Goal: Task Accomplishment & Management: Manage account settings

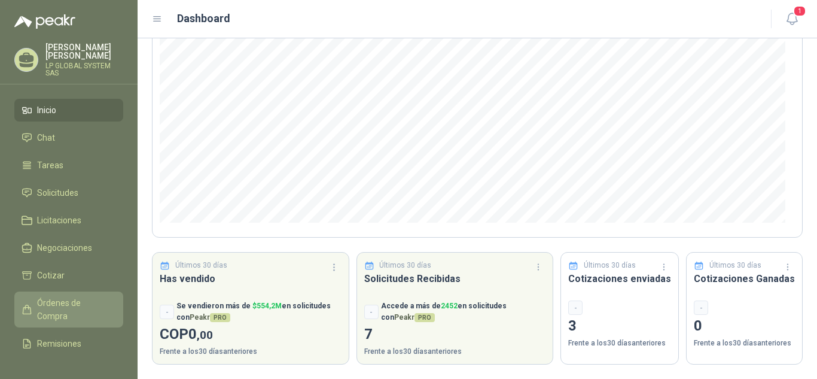
scroll to position [78, 0]
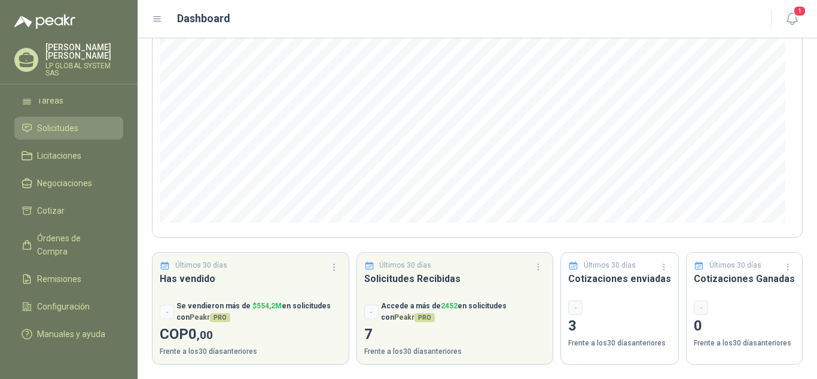
click at [66, 121] on span "Solicitudes" at bounding box center [57, 127] width 41 height 13
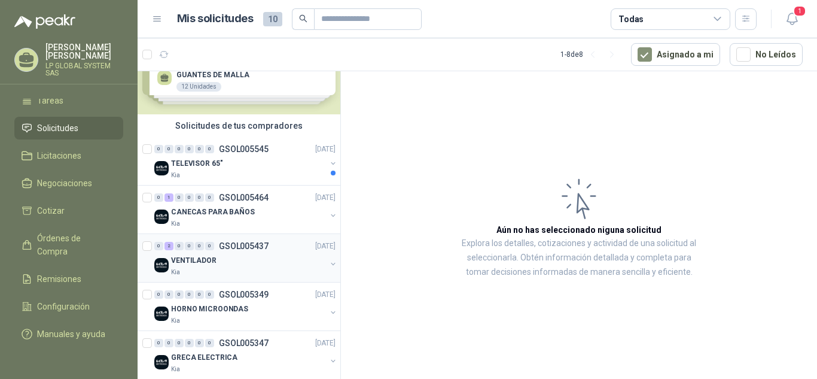
scroll to position [60, 0]
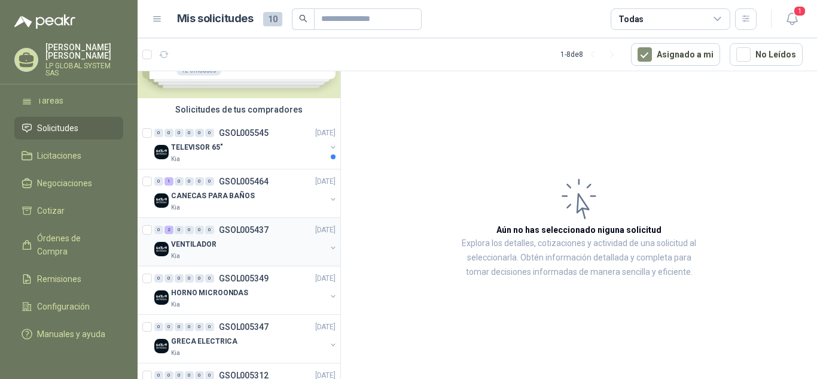
click at [221, 249] on div "VENTILADOR" at bounding box center [248, 244] width 155 height 14
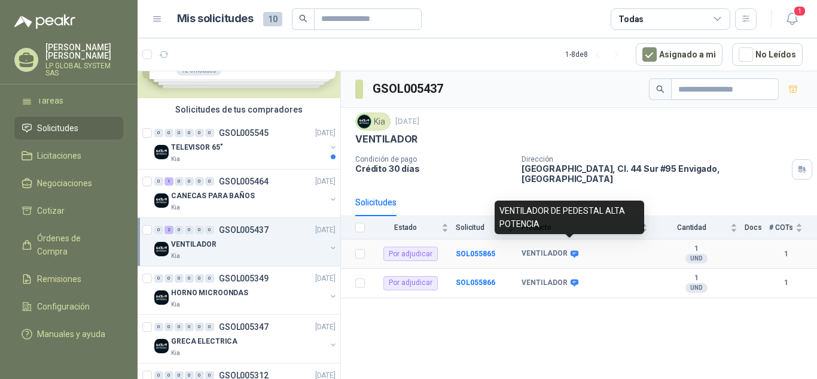
click at [571, 250] on icon at bounding box center [575, 253] width 8 height 7
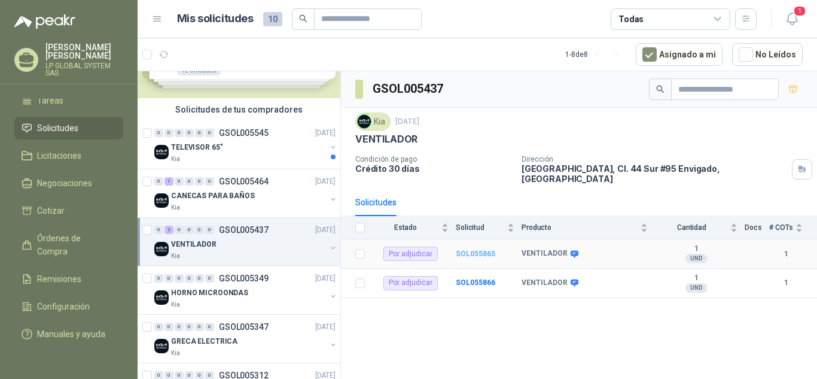
click at [478, 249] on b "SOL055865" at bounding box center [475, 253] width 39 height 8
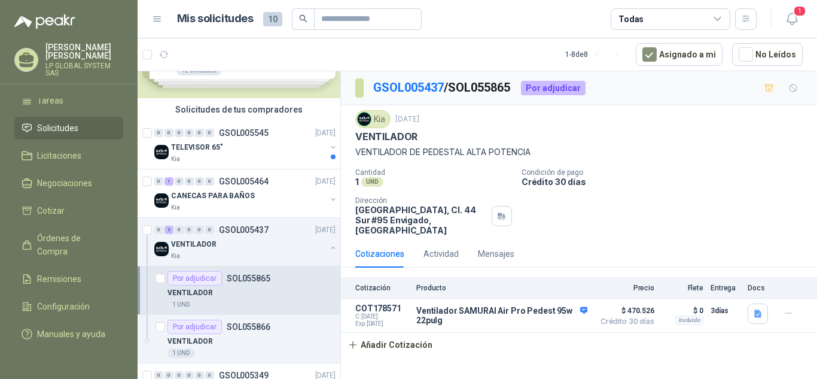
click at [250, 282] on p "SOL055865" at bounding box center [249, 278] width 44 height 8
click at [267, 234] on div "0 2 0 0 0 0 GSOL005437 [DATE]" at bounding box center [246, 229] width 184 height 14
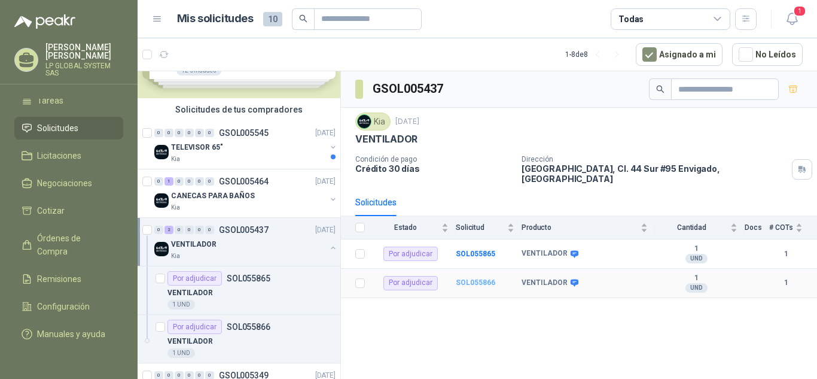
click at [471, 278] on b "SOL055866" at bounding box center [475, 282] width 39 height 8
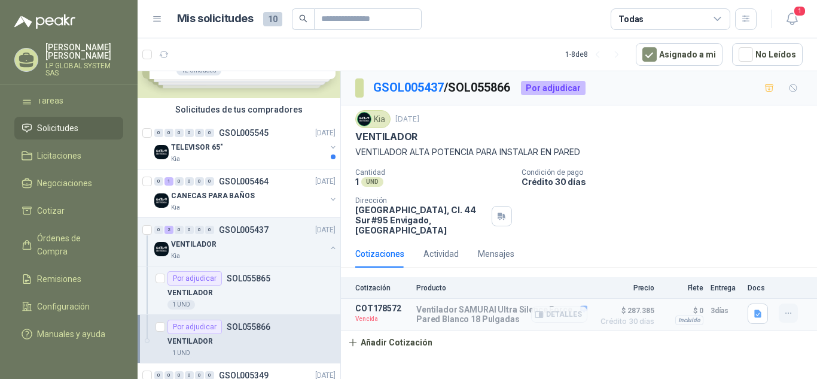
click at [789, 311] on icon "button" at bounding box center [788, 313] width 10 height 10
click at [733, 289] on button "Re-cotizar" at bounding box center [764, 286] width 96 height 19
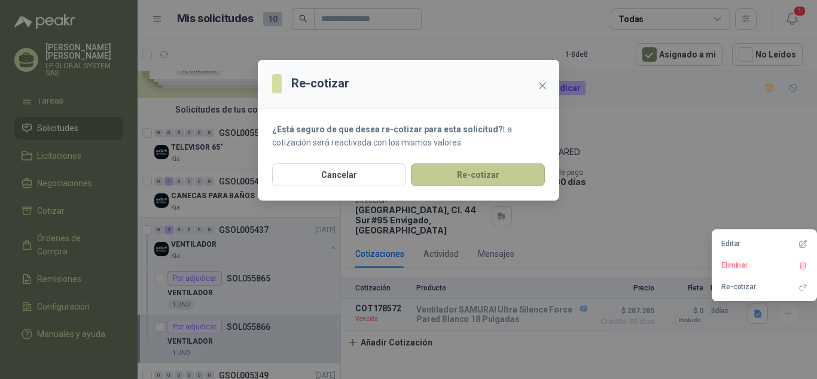
click at [479, 176] on button "Re-cotizar" at bounding box center [478, 174] width 134 height 23
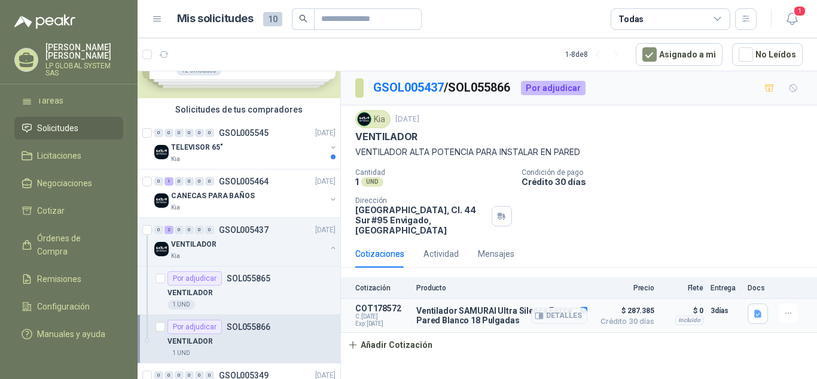
click at [459, 312] on p "Ventilador SAMURAI Ultra Silence Force Pared Blanco 18 Pulgadas" at bounding box center [501, 315] width 171 height 19
click at [644, 315] on span "$ 287.385" at bounding box center [624, 310] width 60 height 14
click at [593, 347] on div "Cotización Producto Precio Flete Entrega Docs COT178572 C: [DATE] Exp: [DATE] V…" at bounding box center [579, 317] width 476 height 80
click at [565, 312] on button "Detalles" at bounding box center [559, 315] width 56 height 16
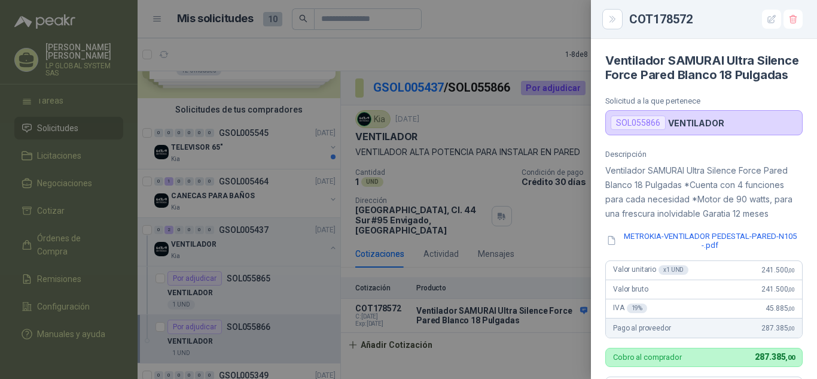
click at [554, 42] on div at bounding box center [408, 189] width 817 height 379
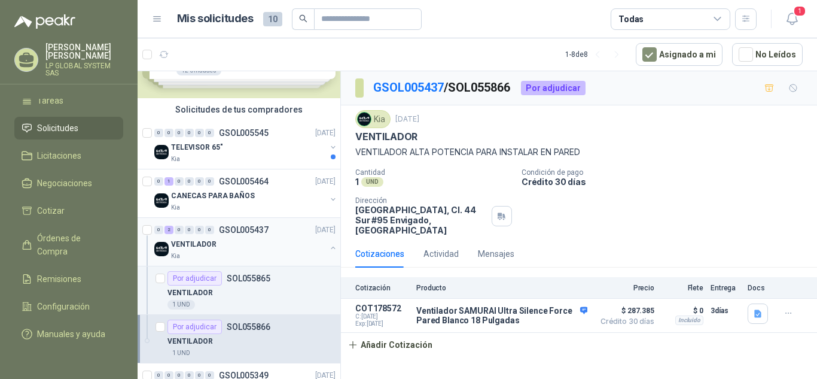
click at [217, 250] on div "VENTILADOR" at bounding box center [248, 244] width 155 height 14
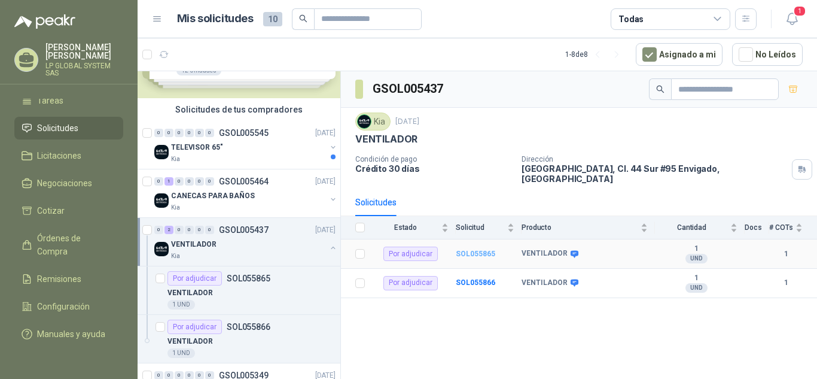
click at [480, 249] on b "SOL055865" at bounding box center [475, 253] width 39 height 8
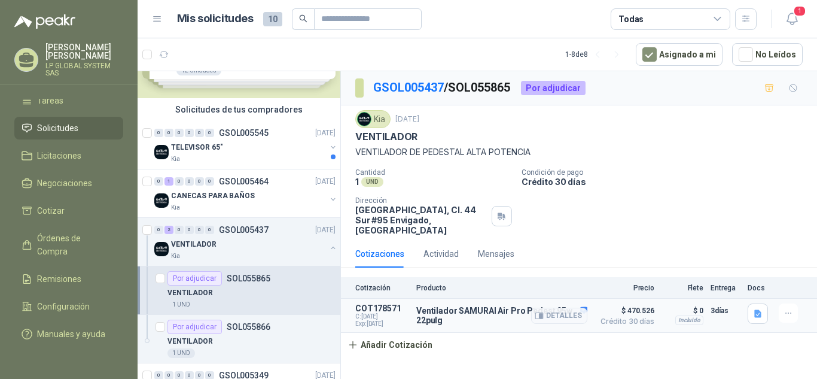
click at [504, 303] on article "COT178571 C: [DATE] Exp: [DATE] Ventilador SAMURAI Air Pro Pedest 95w 22pulg De…" at bounding box center [579, 315] width 476 height 34
click at [500, 306] on p "Ventilador SAMURAI Air Pro Pedest 95w 22pulg" at bounding box center [501, 315] width 171 height 19
click at [547, 310] on button "Detalles" at bounding box center [559, 315] width 56 height 16
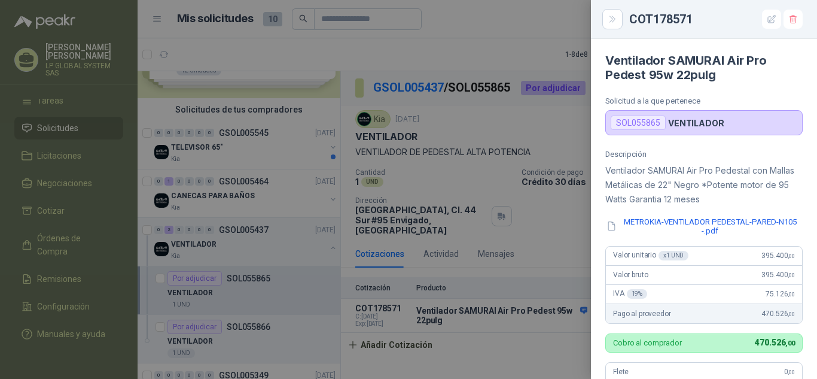
click at [544, 53] on div at bounding box center [408, 189] width 817 height 379
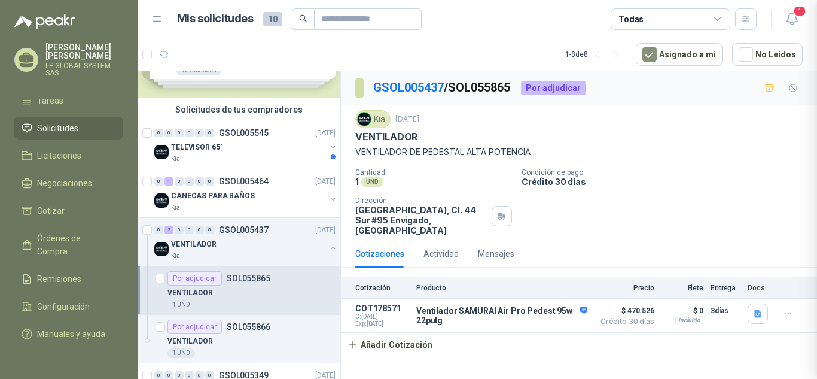
scroll to position [337, 0]
click at [586, 309] on button "Detalles" at bounding box center [559, 315] width 56 height 16
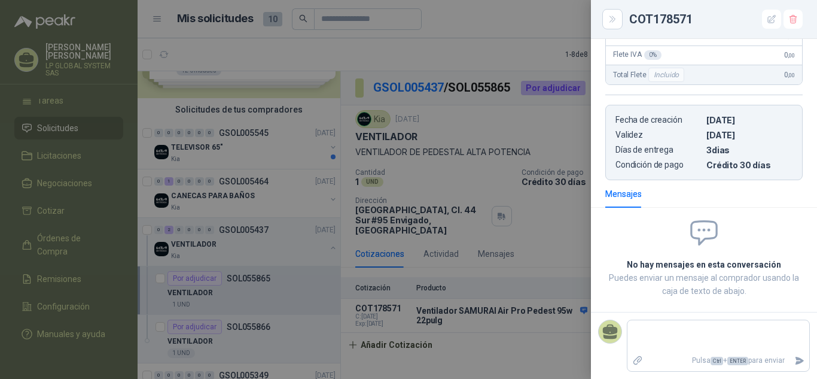
click at [566, 211] on div at bounding box center [408, 189] width 817 height 379
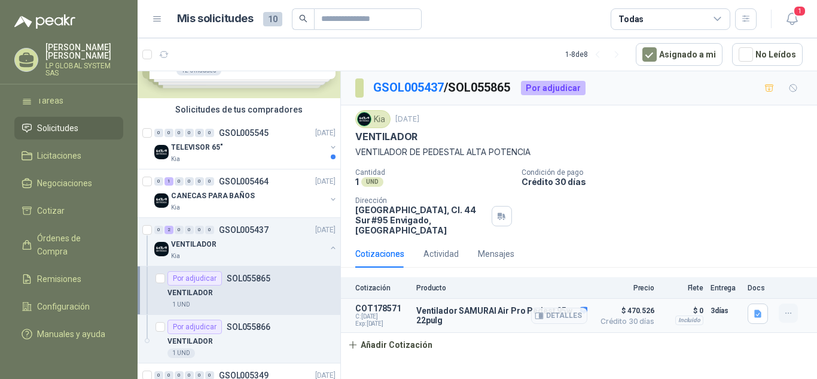
click at [787, 310] on icon "button" at bounding box center [788, 313] width 10 height 10
click at [657, 310] on article "COT178571 C: [DATE] Exp: [DATE] Ventilador SAMURAI Air Pro Pedest 95w 22pulg De…" at bounding box center [579, 315] width 476 height 34
click at [439, 251] on div "Actividad" at bounding box center [440, 253] width 35 height 13
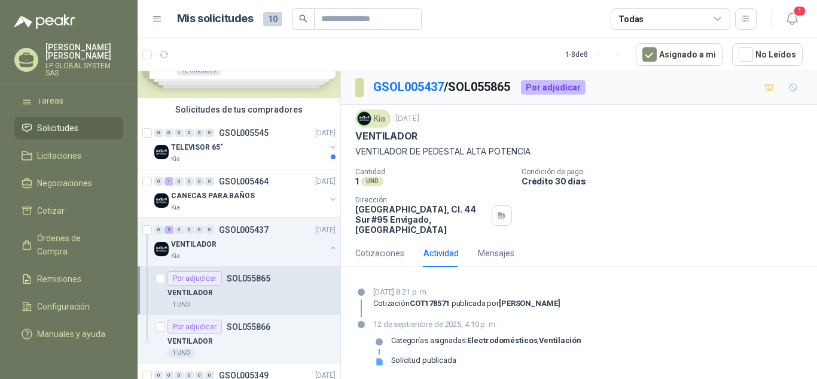
scroll to position [0, 0]
click at [386, 249] on div "Cotizaciones" at bounding box center [379, 253] width 49 height 13
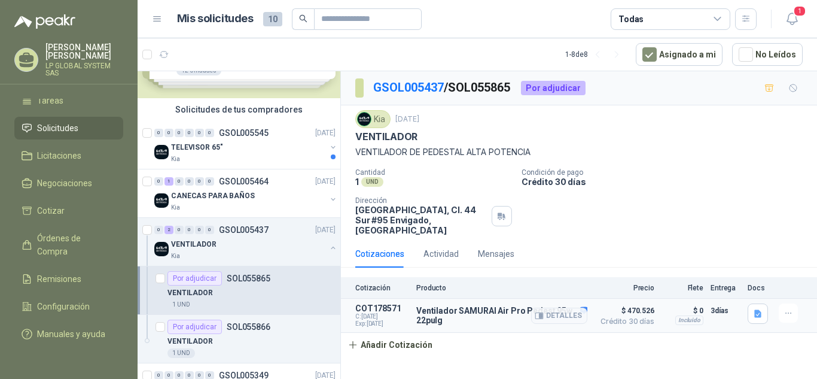
click at [475, 323] on p "Ventilador SAMURAI Air Pro Pedest 95w 22pulg" at bounding box center [501, 315] width 171 height 19
click at [444, 317] on p "Ventilador SAMURAI Air Pro Pedest 95w 22pulg" at bounding box center [501, 315] width 171 height 19
click at [382, 319] on span "C: [DATE]" at bounding box center [382, 316] width 54 height 7
click at [66, 121] on span "Solicitudes" at bounding box center [57, 127] width 41 height 13
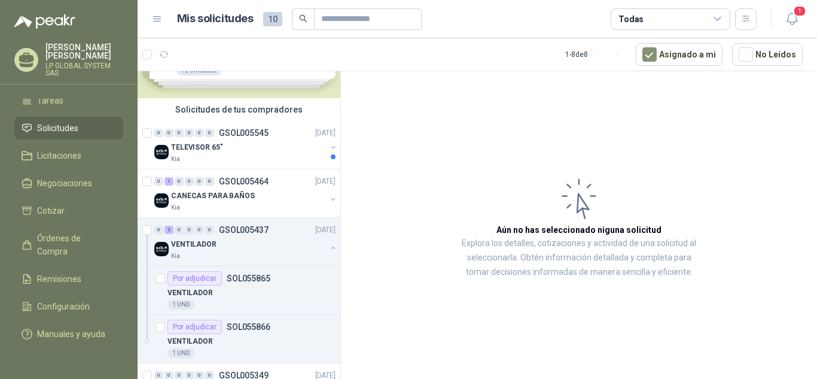
click at [75, 121] on span "Solicitudes" at bounding box center [57, 127] width 41 height 13
click at [255, 282] on p "SOL055865" at bounding box center [249, 278] width 44 height 8
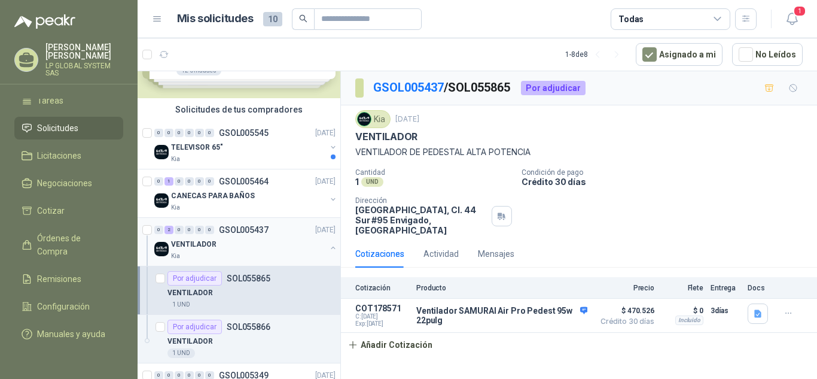
click at [222, 234] on p "GSOL005437" at bounding box center [244, 229] width 50 height 8
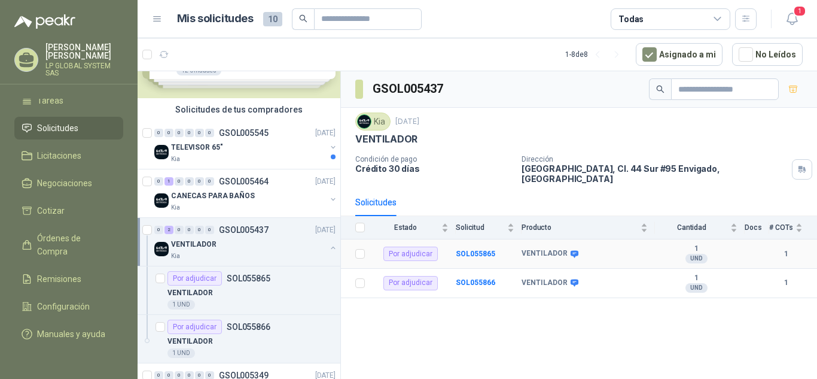
click at [405, 246] on div "Por adjudicar" at bounding box center [410, 253] width 54 height 14
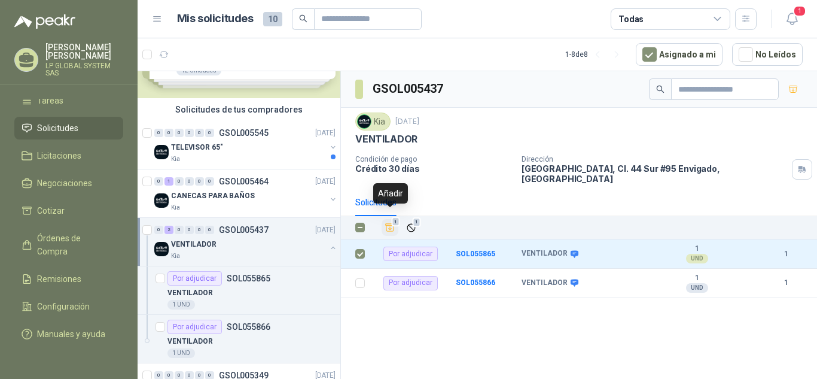
click at [386, 222] on icon "Añadir" at bounding box center [390, 227] width 11 height 11
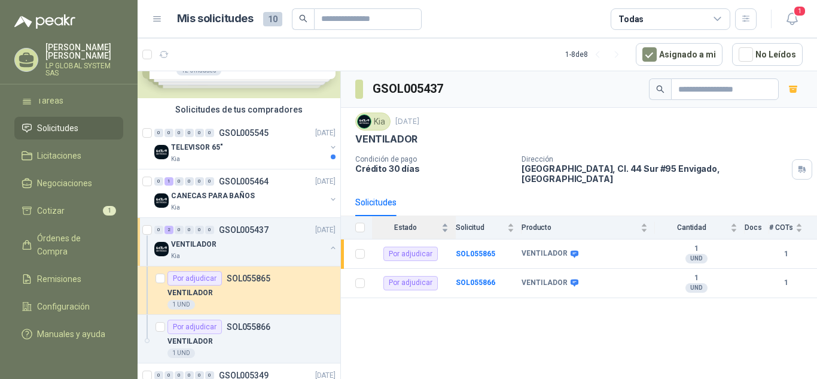
click at [216, 250] on div "VENTILADOR" at bounding box center [248, 244] width 155 height 14
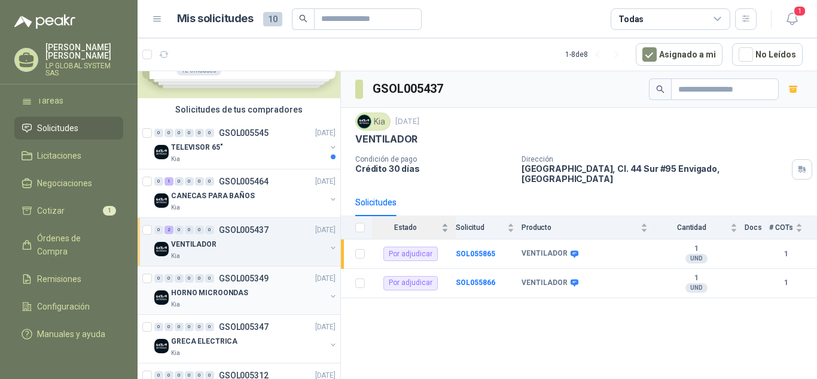
click at [256, 293] on div "HORNO MICROONDAS" at bounding box center [248, 292] width 155 height 14
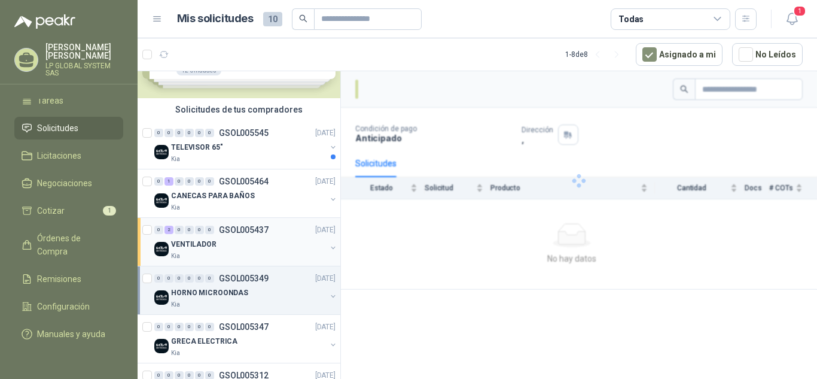
click at [256, 242] on div "VENTILADOR" at bounding box center [248, 244] width 155 height 14
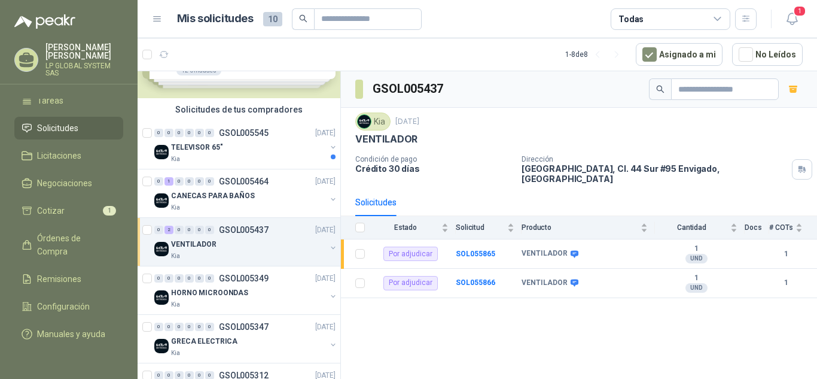
click at [78, 121] on span "Solicitudes" at bounding box center [57, 127] width 41 height 13
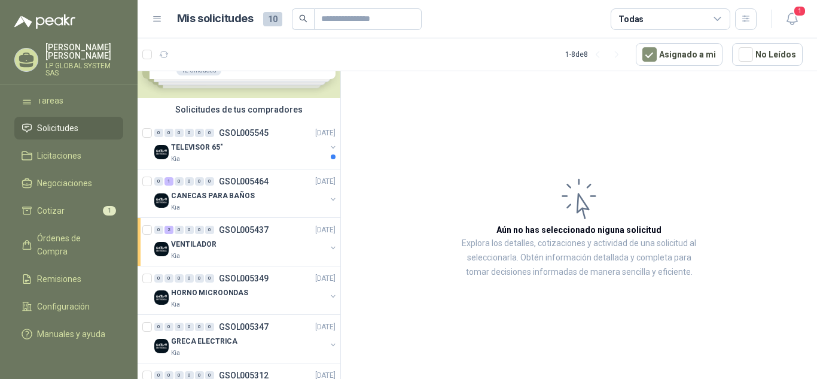
click at [63, 121] on span "Solicitudes" at bounding box center [57, 127] width 41 height 13
click at [69, 199] on link "Cotizar 1" at bounding box center [68, 210] width 109 height 23
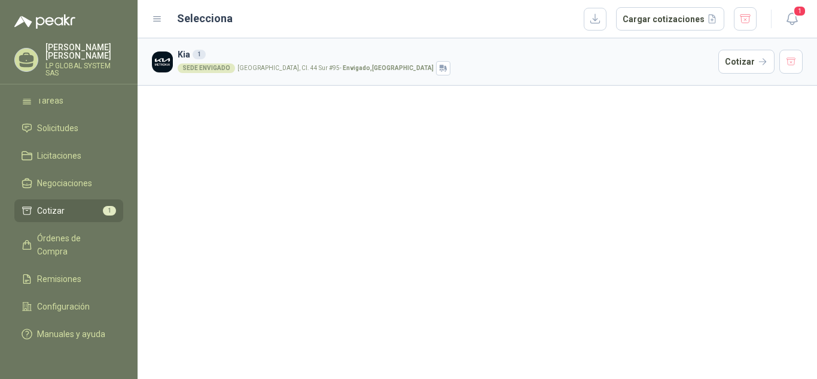
click at [264, 62] on div "SEDE ENVIGADO [STREET_ADDRESS]. 44 Sur #95 - [GEOGRAPHIC_DATA] , [GEOGRAPHIC_DA…" at bounding box center [446, 68] width 536 height 14
click at [77, 204] on li "Cotizar 1" at bounding box center [69, 210] width 94 height 13
click at [300, 61] on div "SEDE ENVIGADO [STREET_ADDRESS]. 44 Sur #95 - [GEOGRAPHIC_DATA] , [GEOGRAPHIC_DA…" at bounding box center [446, 68] width 536 height 14
click at [188, 57] on h3 "Kia 1" at bounding box center [446, 54] width 536 height 13
click at [744, 62] on button "Cotizar" at bounding box center [746, 62] width 56 height 24
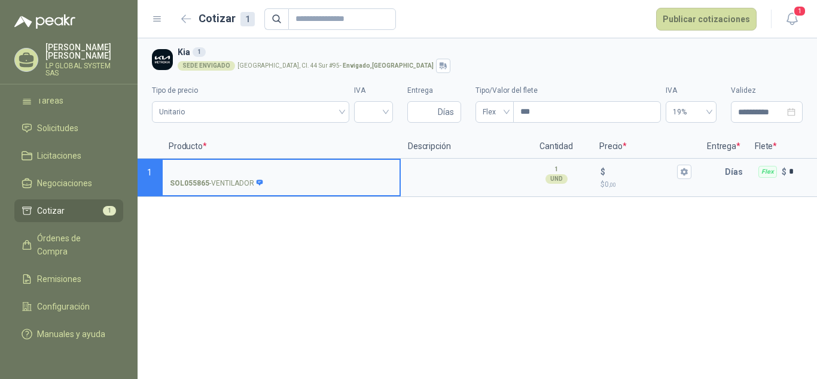
click at [282, 167] on input "SOL055865 - VENTILADOR" at bounding box center [281, 171] width 222 height 9
click at [795, 20] on icon "button" at bounding box center [792, 18] width 15 height 15
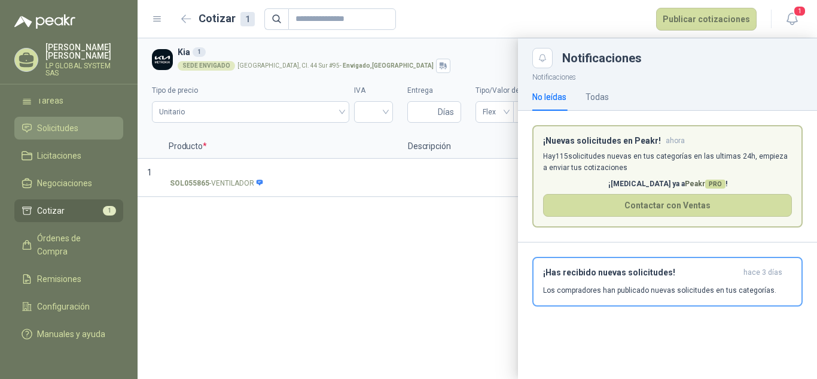
click at [64, 121] on span "Solicitudes" at bounding box center [57, 127] width 41 height 13
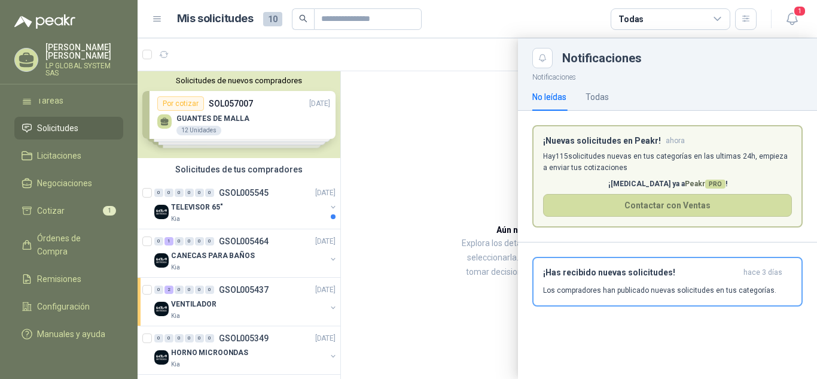
click at [409, 84] on div at bounding box center [477, 208] width 679 height 340
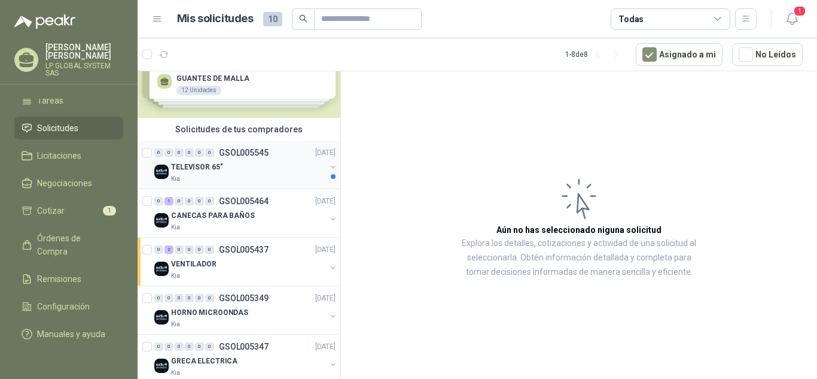
scroll to position [120, 0]
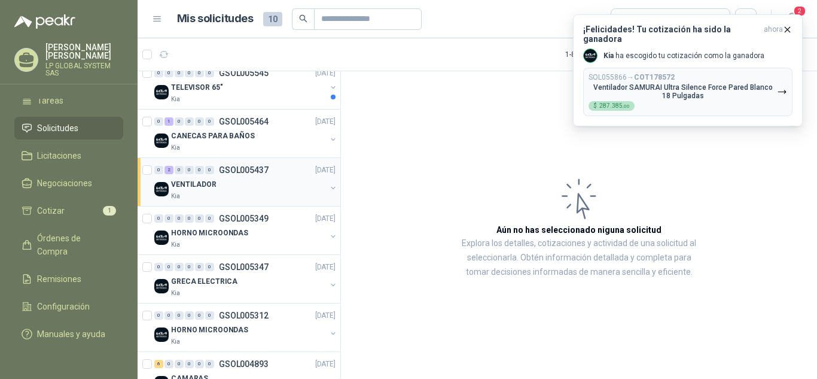
click at [259, 184] on div "VENTILADOR" at bounding box center [248, 184] width 155 height 14
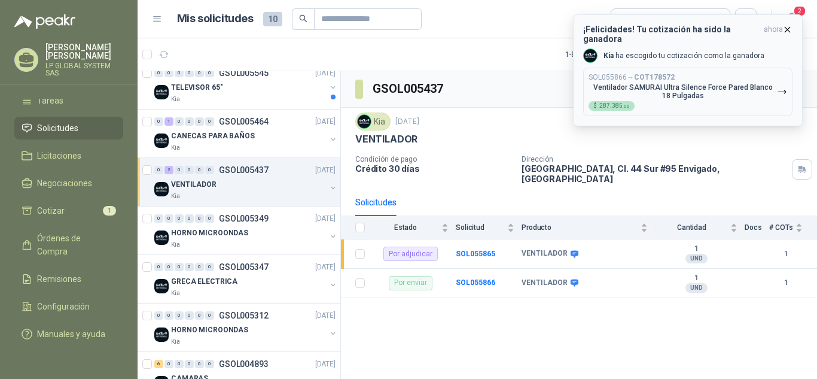
click at [770, 83] on p "Ventilador SAMURAI Ultra Silence Force Pared Blanco 18 Pulgadas" at bounding box center [683, 91] width 188 height 17
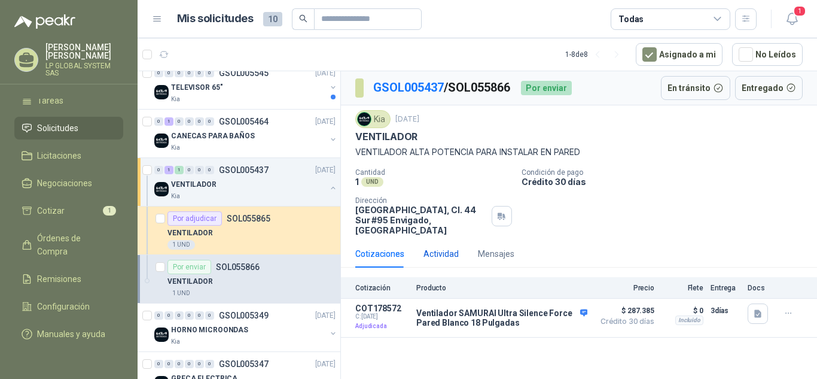
click at [434, 257] on div "Actividad" at bounding box center [440, 253] width 35 height 13
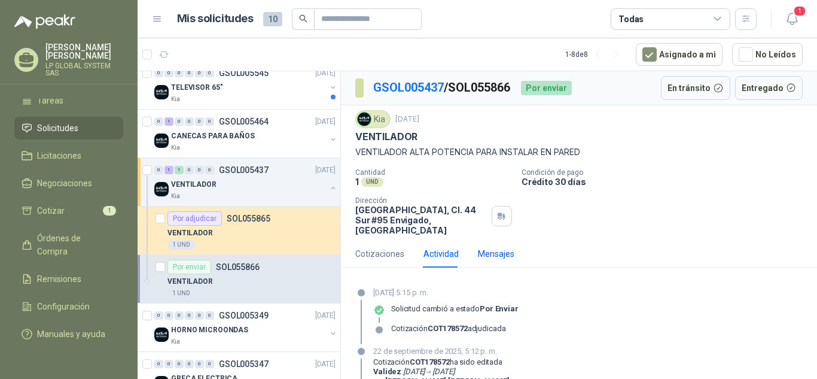
click at [487, 248] on div "Mensajes" at bounding box center [496, 253] width 36 height 13
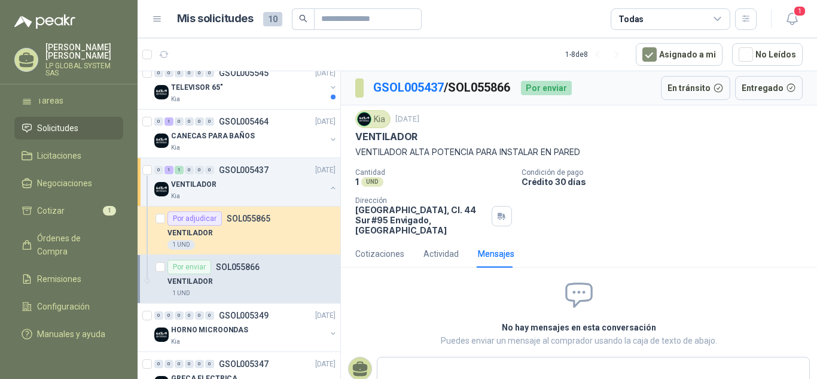
click at [458, 252] on div "Cotizaciones Actividad Mensajes" at bounding box center [434, 254] width 159 height 28
click at [447, 254] on div "Actividad" at bounding box center [440, 253] width 35 height 13
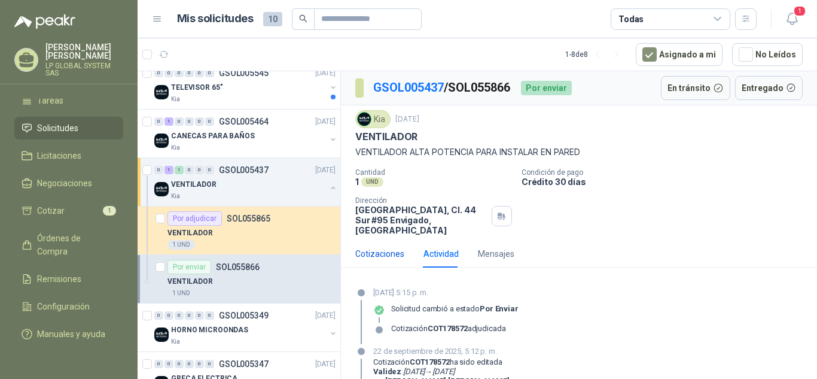
click at [391, 252] on div "Cotizaciones" at bounding box center [379, 253] width 49 height 13
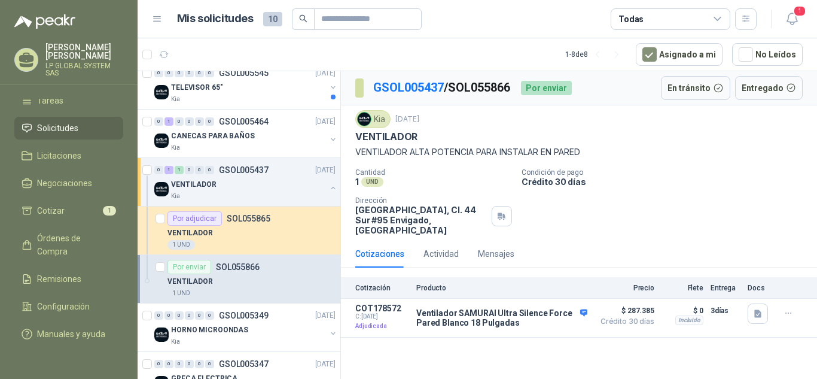
click at [228, 281] on div "VENTILADOR" at bounding box center [251, 281] width 168 height 14
click at [427, 251] on div "Actividad" at bounding box center [440, 253] width 35 height 13
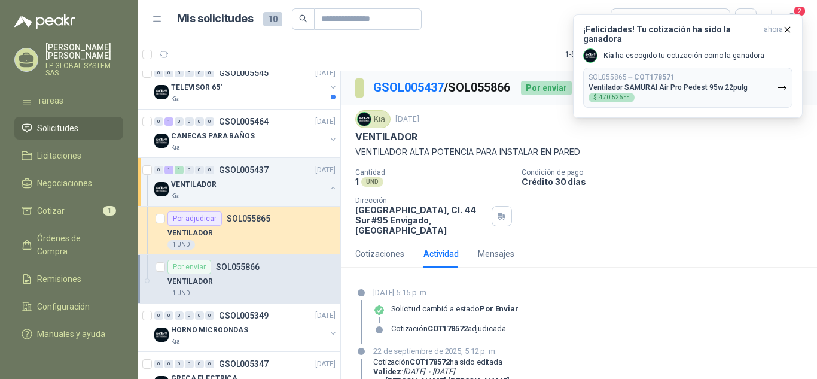
scroll to position [114, 0]
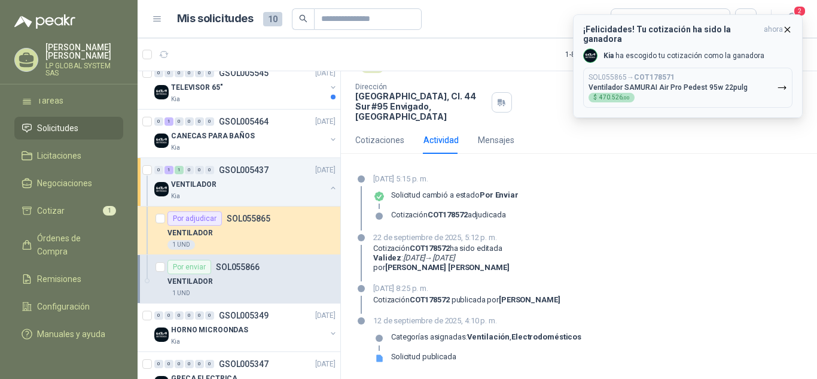
click at [701, 68] on button "SOL055865 → COT178571 Ventilador SAMURAI Air Pro Pedest 95w 22pulg $ 470.526 ,00" at bounding box center [687, 88] width 209 height 40
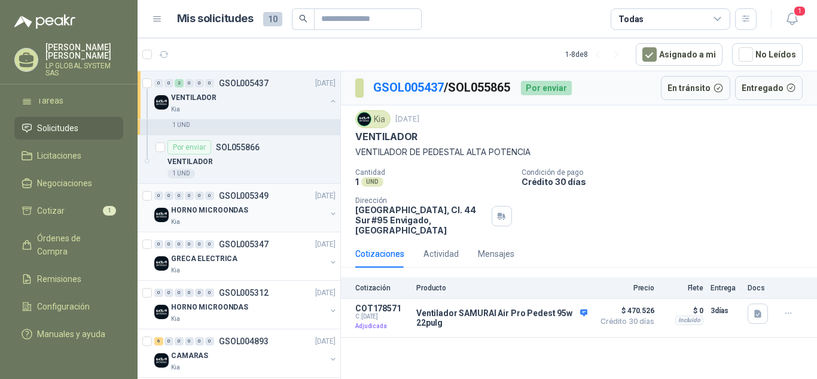
scroll to position [60, 0]
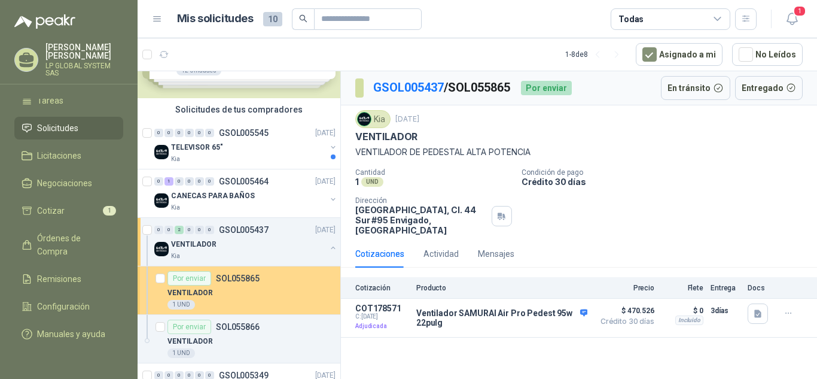
click at [255, 272] on div "Por enviar SOL055865" at bounding box center [213, 278] width 92 height 14
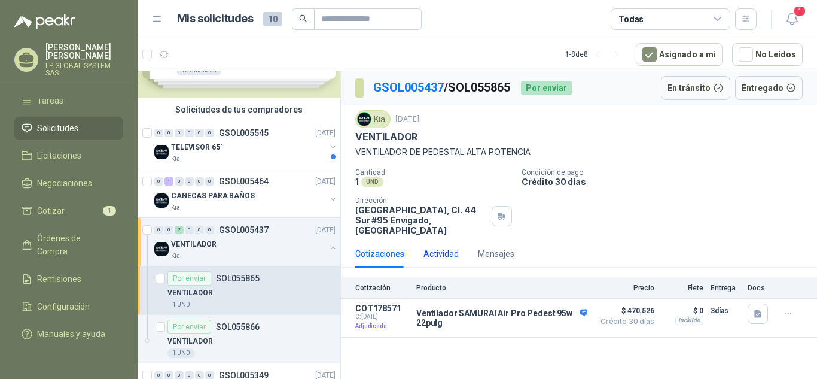
click at [444, 251] on div "Actividad" at bounding box center [440, 253] width 35 height 13
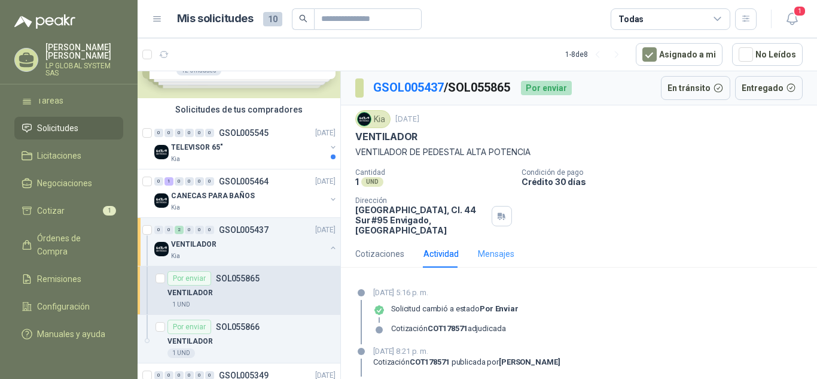
scroll to position [63, 0]
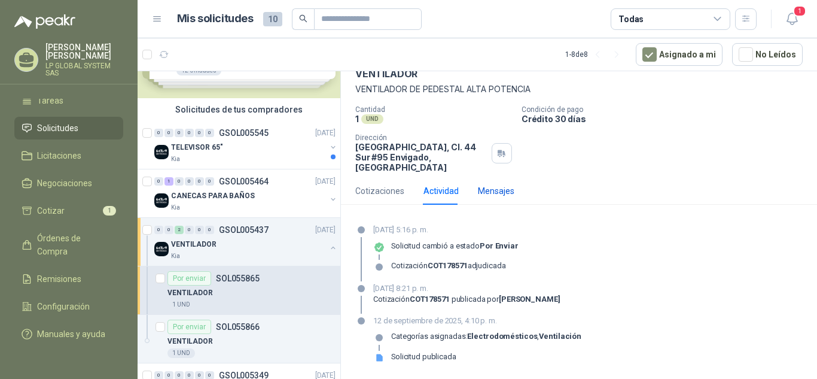
click at [494, 187] on div "Mensajes" at bounding box center [496, 190] width 36 height 13
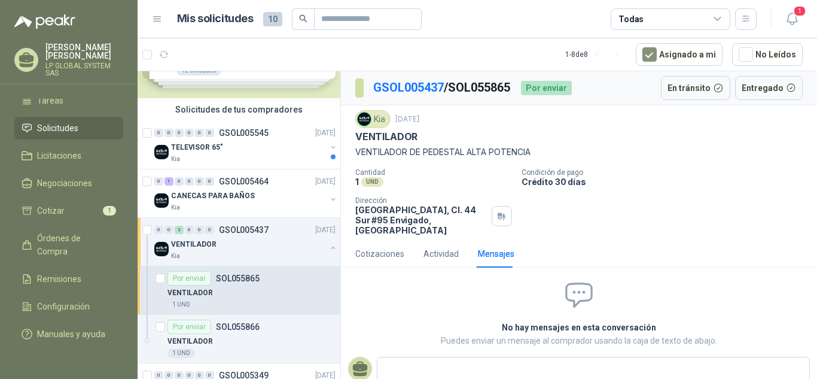
scroll to position [33, 0]
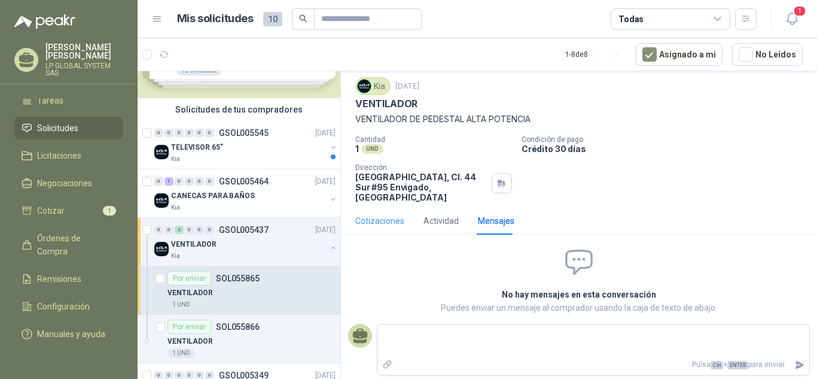
click at [372, 228] on div "Cotizaciones" at bounding box center [379, 221] width 49 height 28
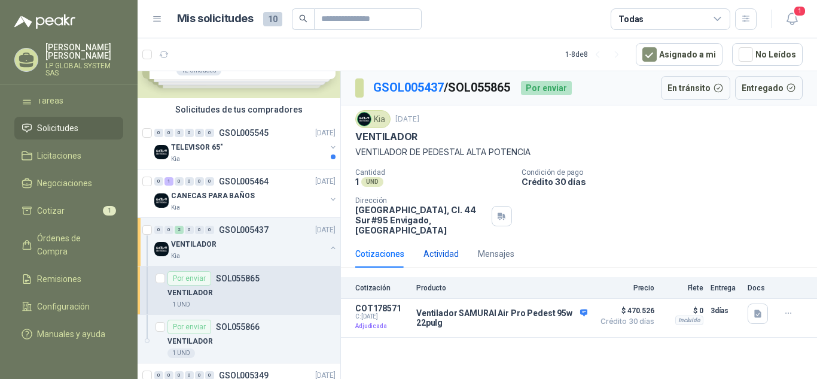
click at [439, 254] on div "Actividad" at bounding box center [440, 253] width 35 height 13
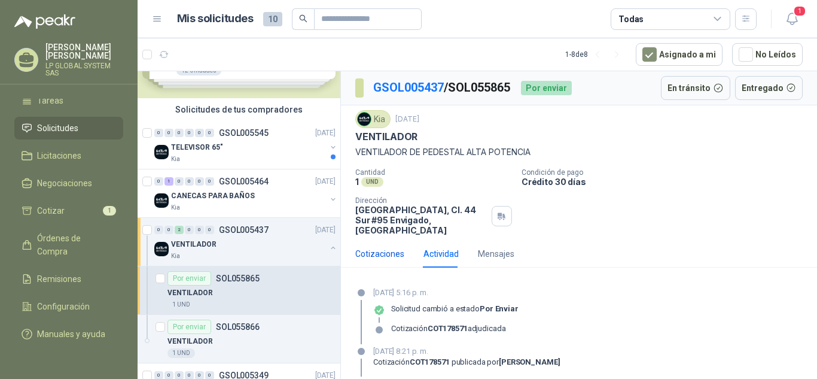
click at [383, 257] on div "Cotizaciones" at bounding box center [379, 253] width 49 height 13
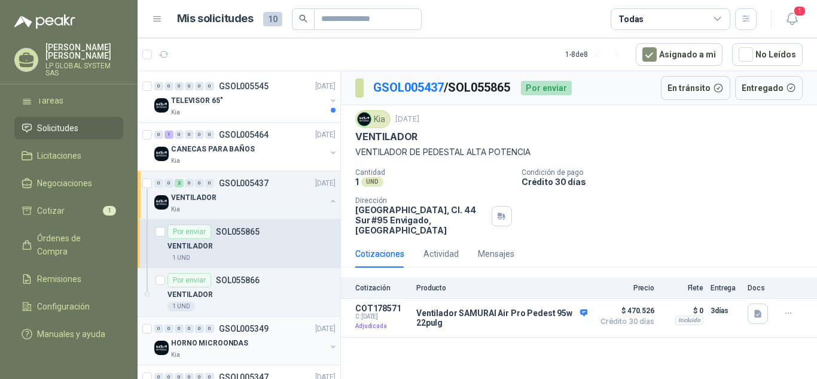
scroll to position [179, 0]
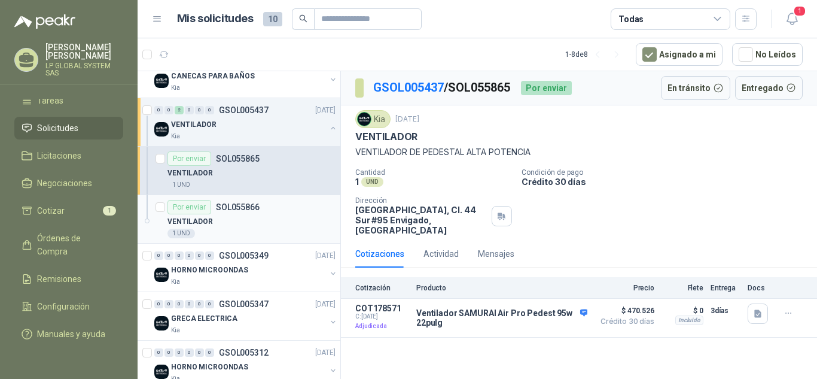
click at [236, 215] on div "VENTILADOR" at bounding box center [251, 221] width 168 height 14
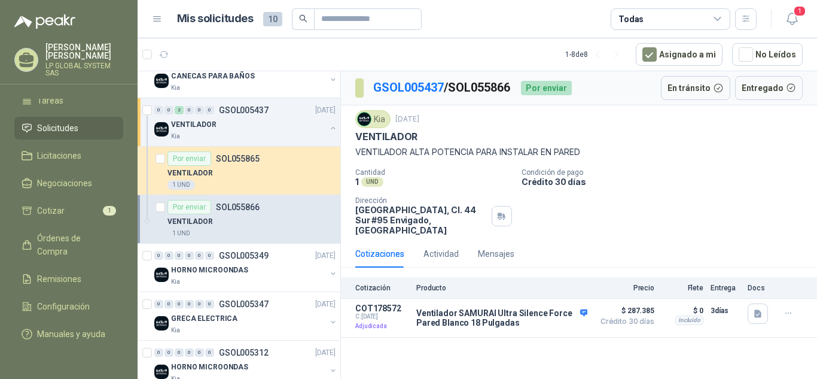
click at [238, 223] on div "VENTILADOR" at bounding box center [251, 221] width 168 height 14
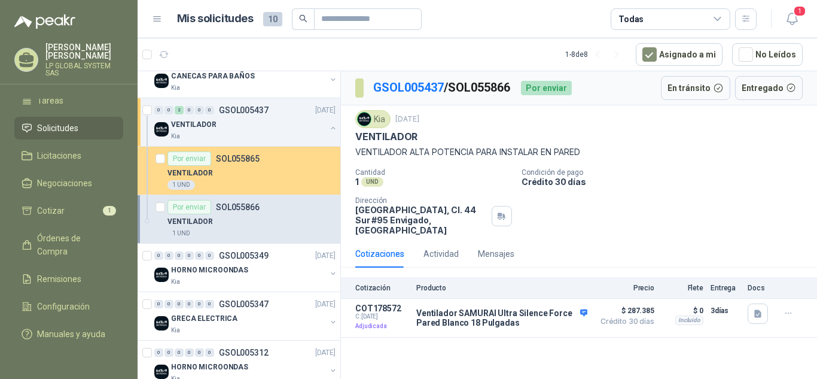
click at [239, 178] on div "VENTILADOR" at bounding box center [251, 173] width 168 height 14
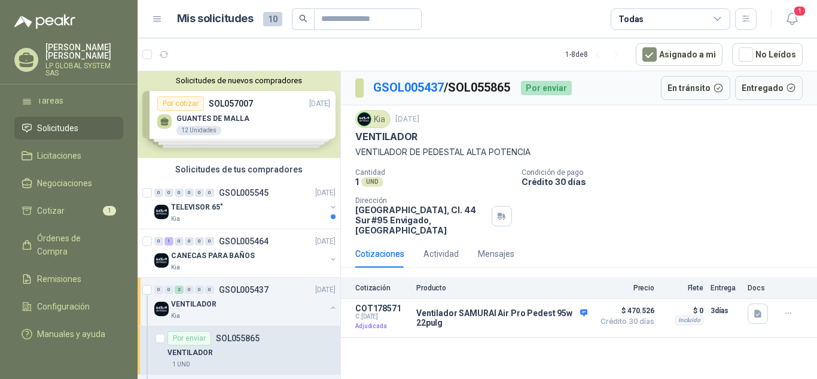
click at [202, 129] on div "Solicitudes de nuevos compradores Por cotizar SOL057007 [DATE] GUANTES [PERSON_…" at bounding box center [239, 114] width 203 height 87
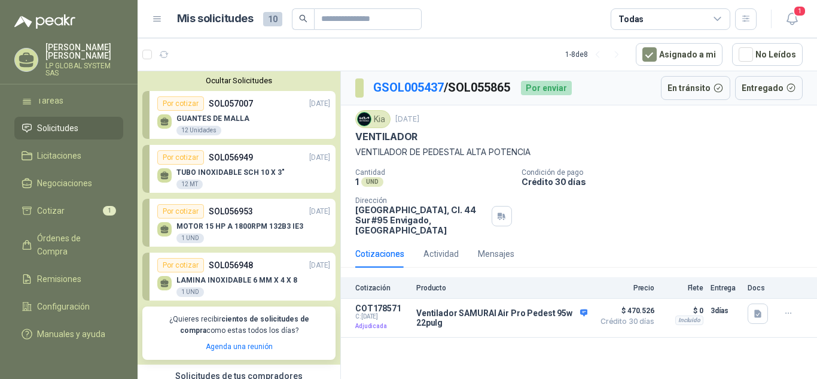
click at [218, 124] on div "GUANTES [PERSON_NAME] 12 Unidades" at bounding box center [212, 125] width 73 height 22
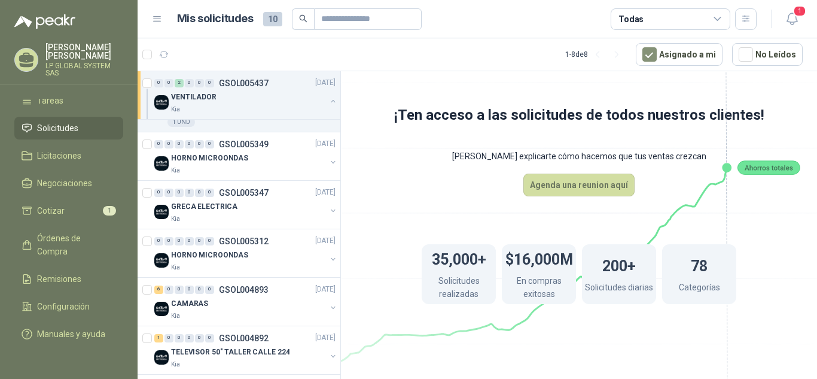
scroll to position [506, 0]
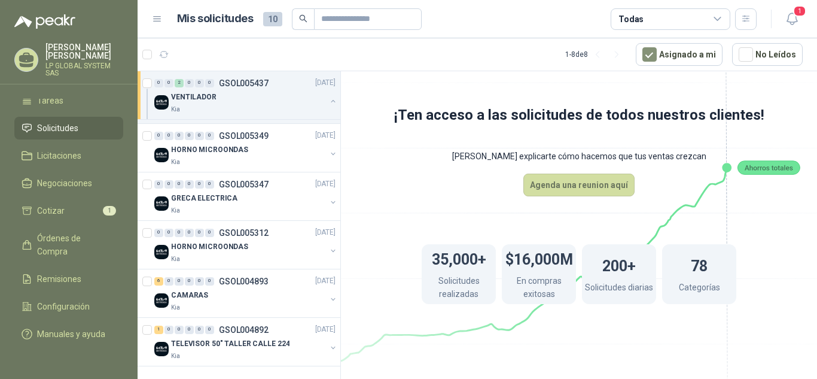
click at [62, 121] on span "Solicitudes" at bounding box center [57, 127] width 41 height 13
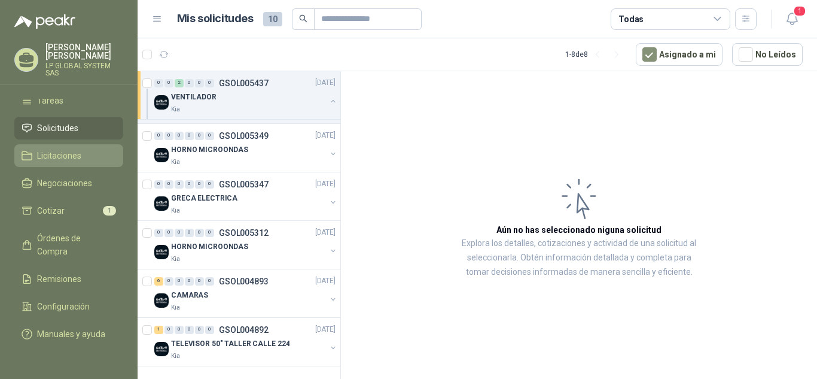
click at [57, 149] on span "Licitaciones" at bounding box center [59, 155] width 44 height 13
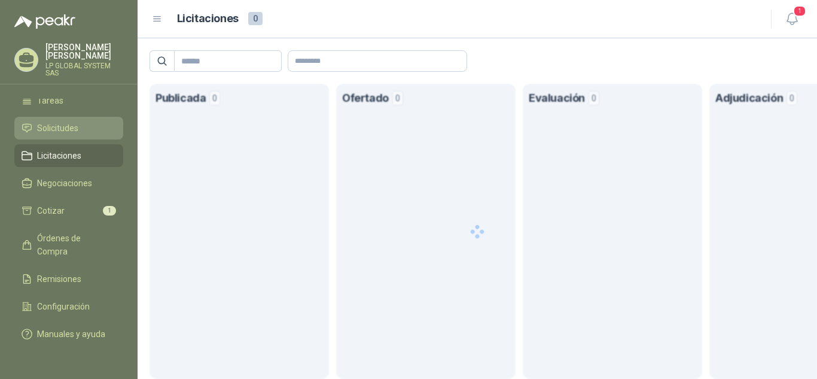
click at [63, 122] on link "Solicitudes" at bounding box center [68, 128] width 109 height 23
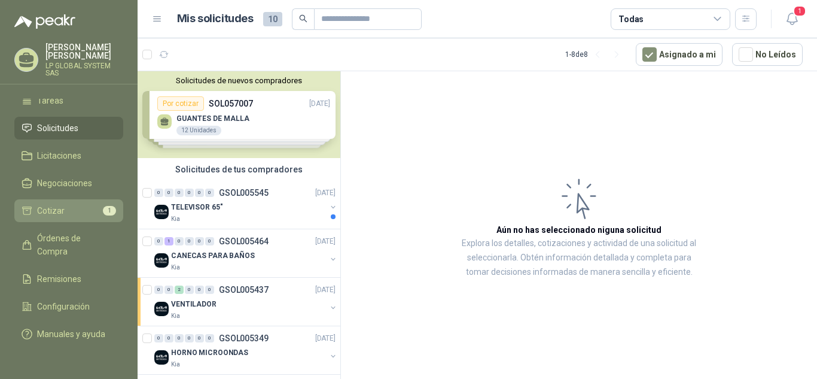
click at [80, 204] on li "Cotizar 1" at bounding box center [69, 210] width 94 height 13
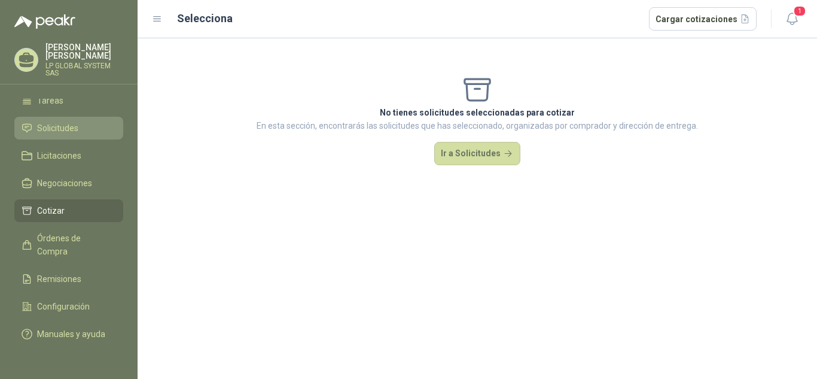
click at [68, 121] on span "Solicitudes" at bounding box center [57, 127] width 41 height 13
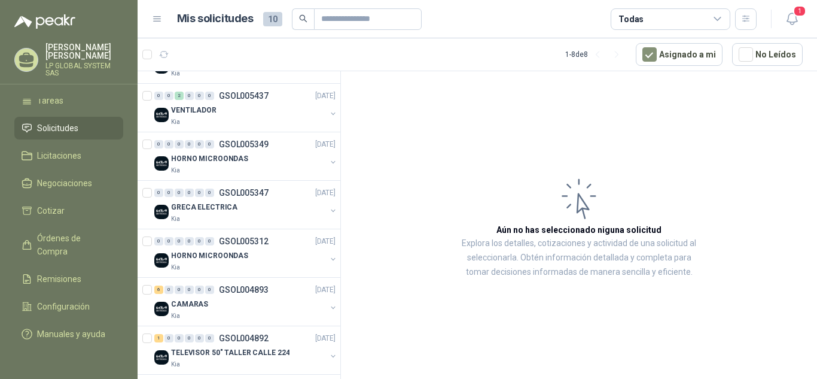
scroll to position [202, 0]
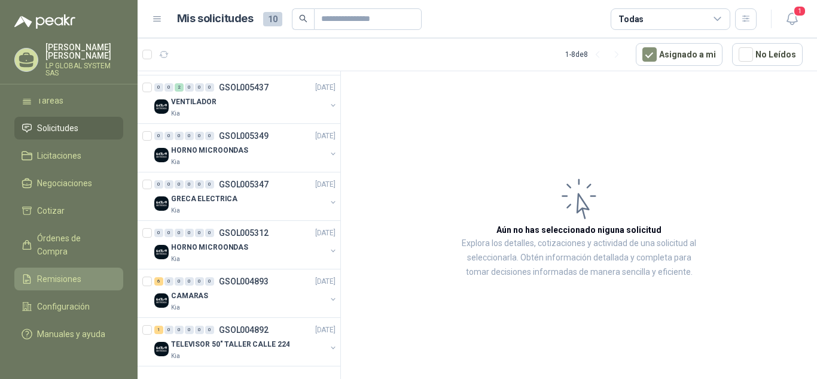
click at [58, 272] on span "Remisiones" at bounding box center [59, 278] width 44 height 13
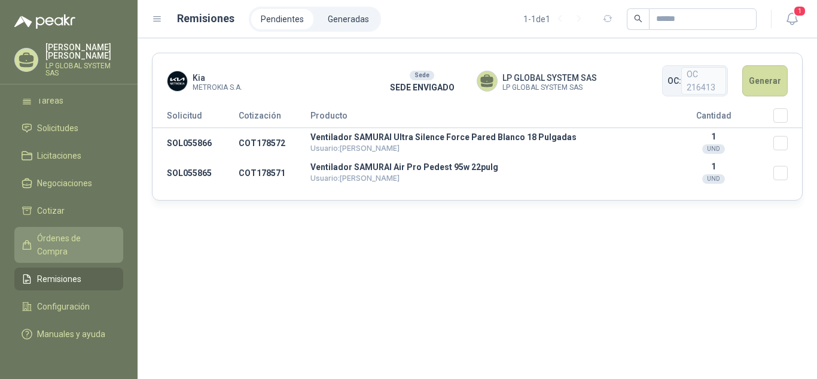
click at [65, 237] on span "Órdenes de Compra" at bounding box center [74, 244] width 75 height 26
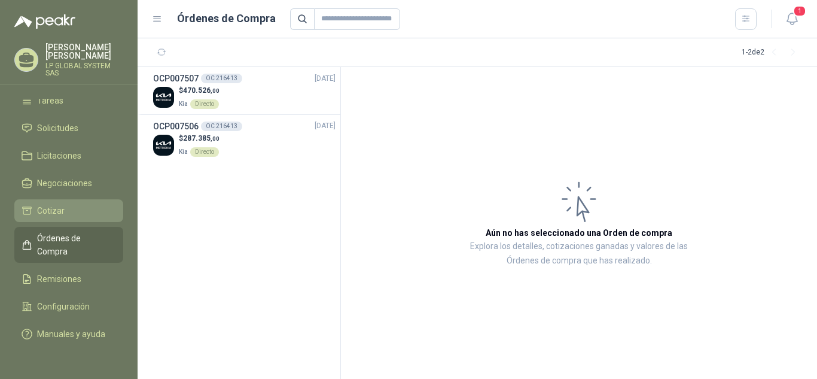
click at [71, 204] on li "Cotizar" at bounding box center [69, 210] width 94 height 13
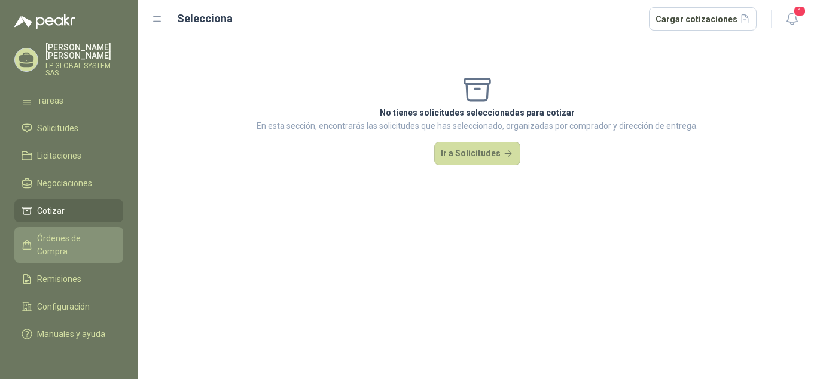
click at [68, 231] on span "Órdenes de Compra" at bounding box center [74, 244] width 75 height 26
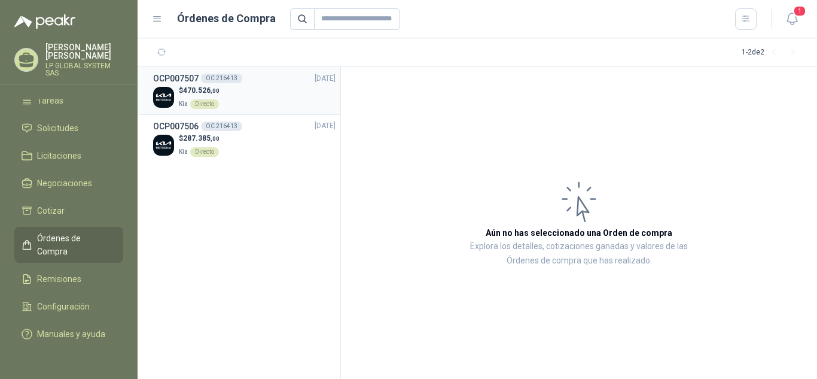
click at [203, 94] on p "$ 470.526 ,00" at bounding box center [199, 90] width 41 height 11
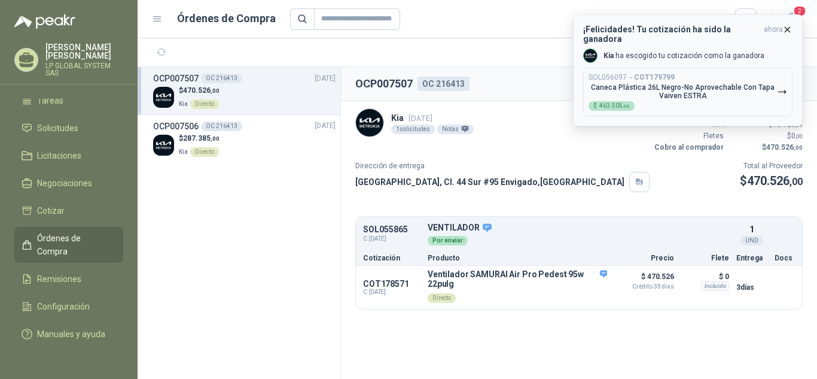
click at [787, 24] on button "¡Felicidades! Tu cotización ha sido la ganadora ahora Kia ha escogido tu cotiza…" at bounding box center [688, 70] width 230 height 112
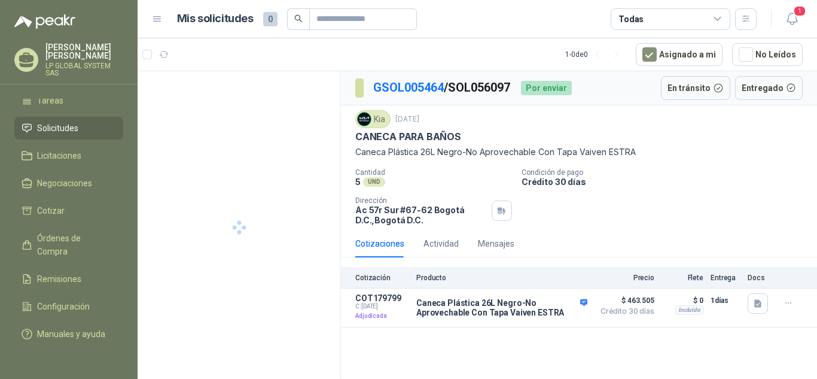
click at [74, 121] on span "Solicitudes" at bounding box center [57, 127] width 41 height 13
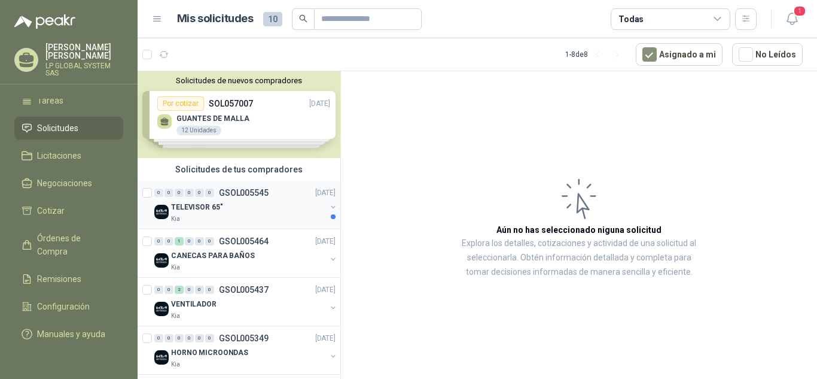
click at [264, 209] on div "TELEVISOR 65"" at bounding box center [248, 207] width 155 height 14
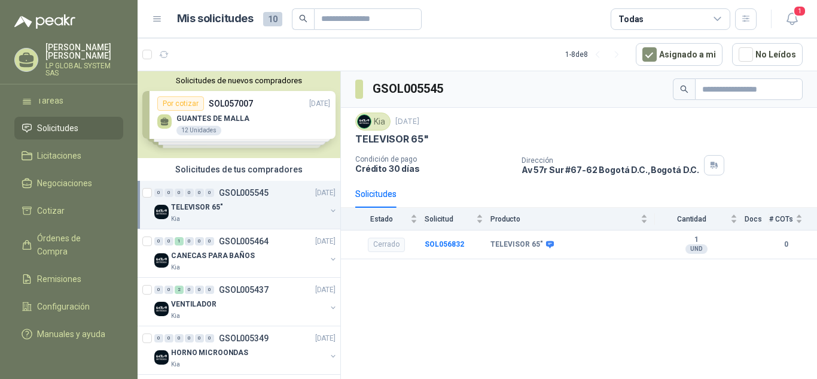
click at [649, 294] on div "GSOL005545 Kia [DATE] TELEVISOR 65" Condición de pago Crédito 30 días Dirección…" at bounding box center [579, 227] width 476 height 312
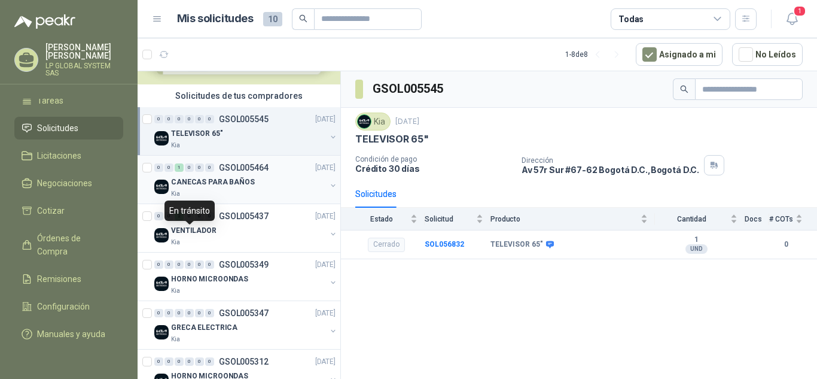
scroll to position [60, 0]
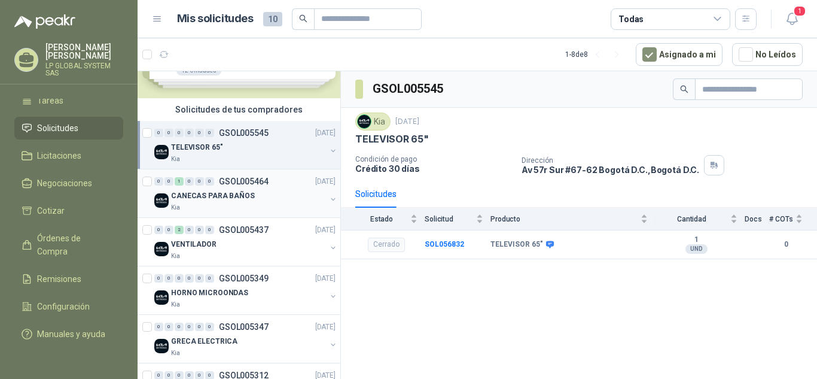
click at [211, 194] on p "CANECAS PARA BAÑOS" at bounding box center [213, 195] width 84 height 11
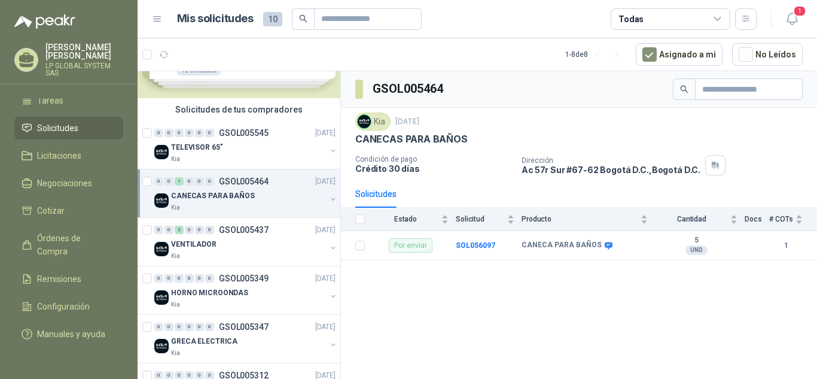
click at [211, 194] on p "CANECAS PARA BAÑOS" at bounding box center [213, 195] width 84 height 11
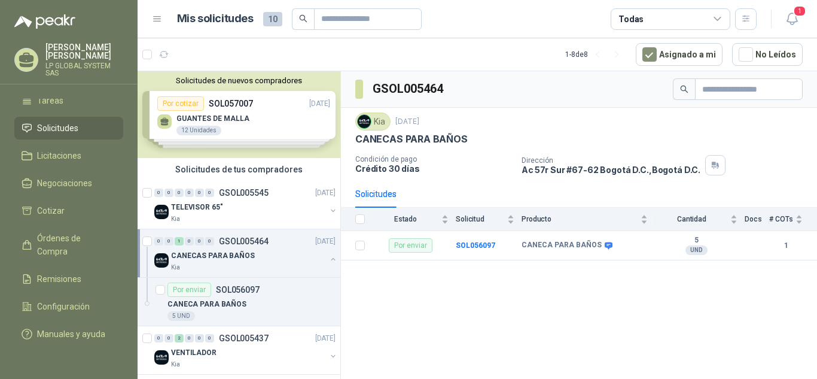
scroll to position [120, 0]
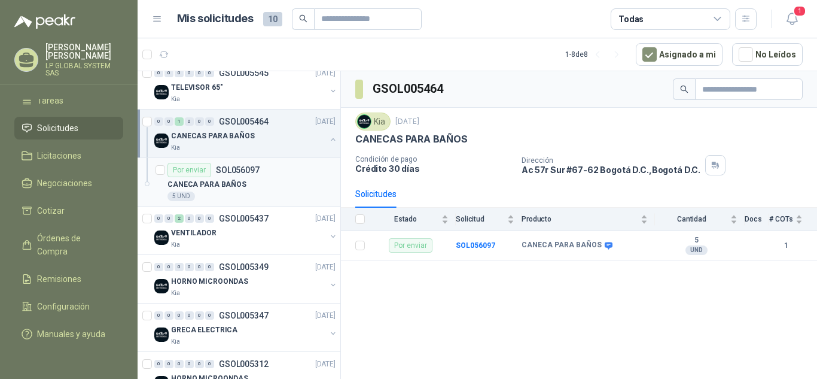
click at [255, 185] on div "CANECA PARA BAÑOS" at bounding box center [251, 184] width 168 height 14
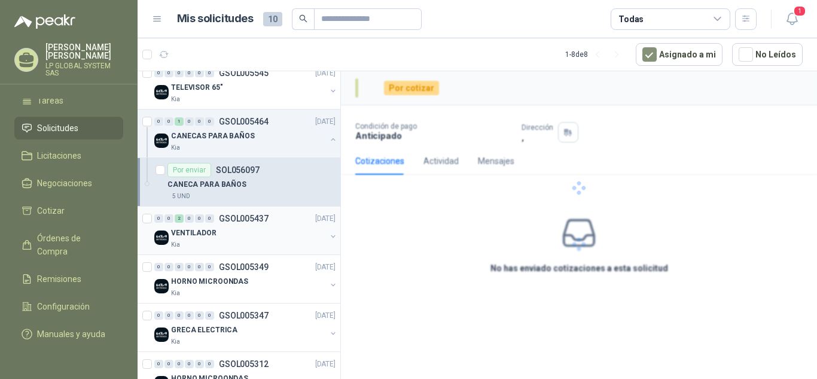
click at [231, 232] on div "VENTILADOR" at bounding box center [248, 232] width 155 height 14
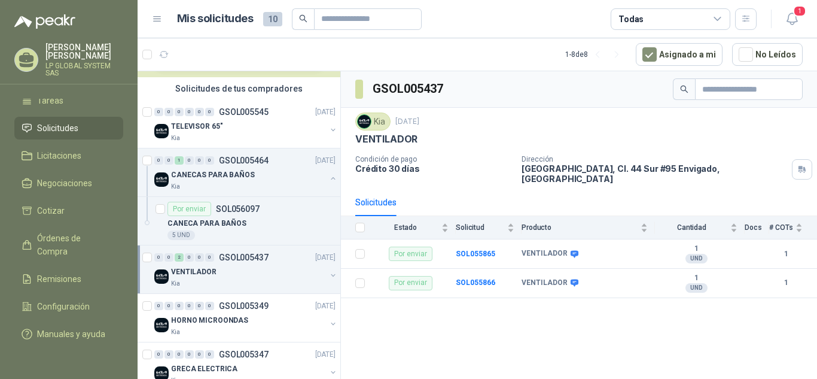
scroll to position [60, 0]
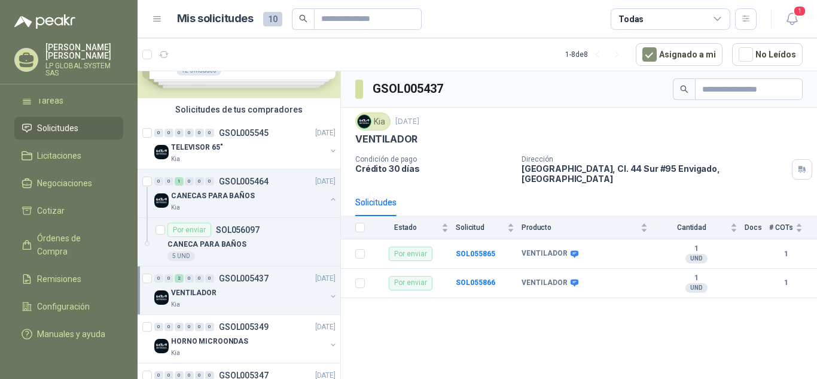
click at [86, 121] on li "Solicitudes" at bounding box center [69, 127] width 94 height 13
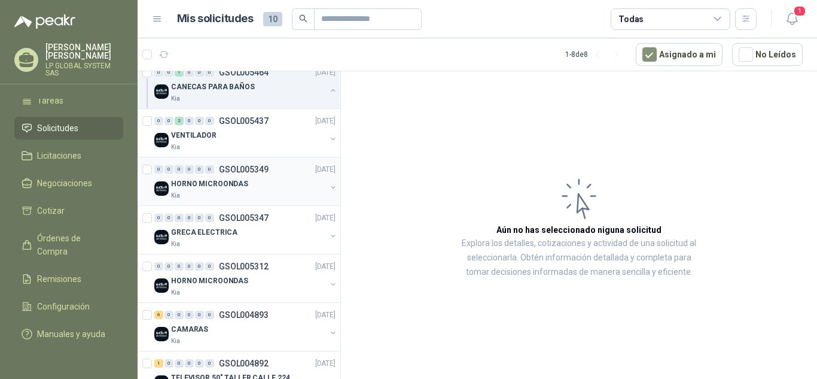
scroll to position [179, 0]
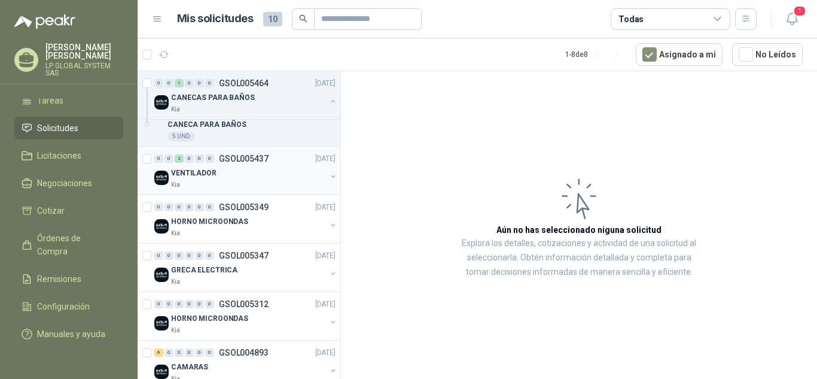
click at [263, 166] on div "VENTILADOR" at bounding box center [248, 173] width 155 height 14
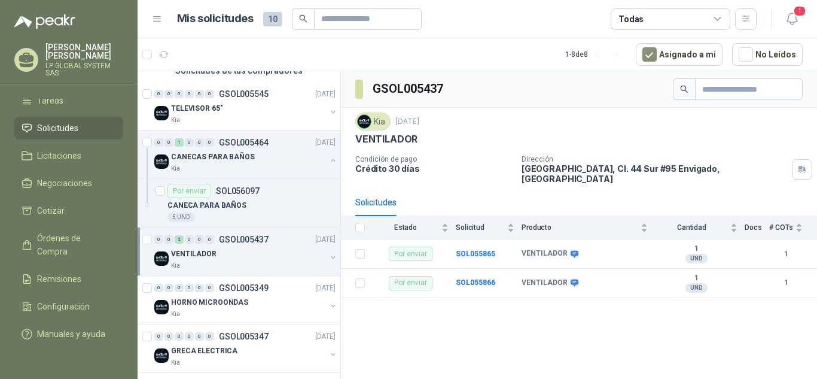
scroll to position [120, 0]
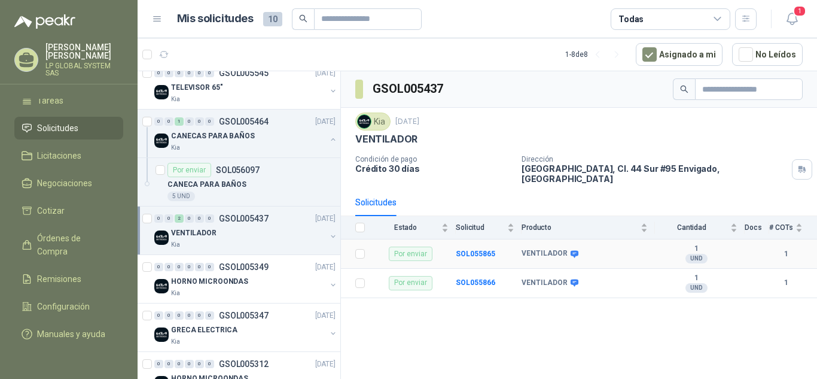
click at [409, 246] on div "Por enviar" at bounding box center [411, 253] width 44 height 14
click at [703, 254] on div "UND" at bounding box center [696, 259] width 22 height 10
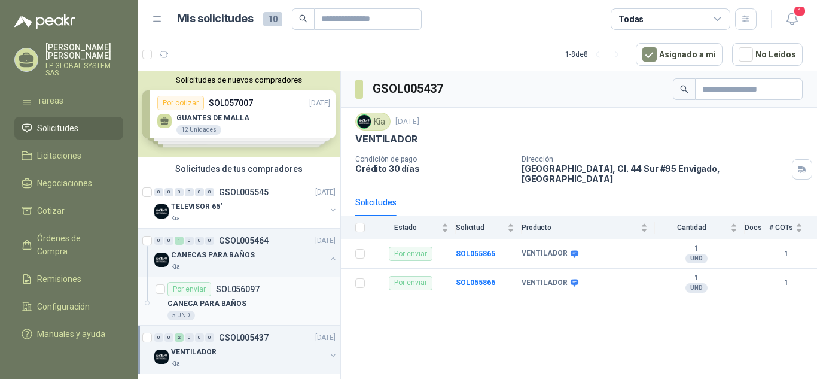
scroll to position [0, 0]
